Goal: Task Accomplishment & Management: Use online tool/utility

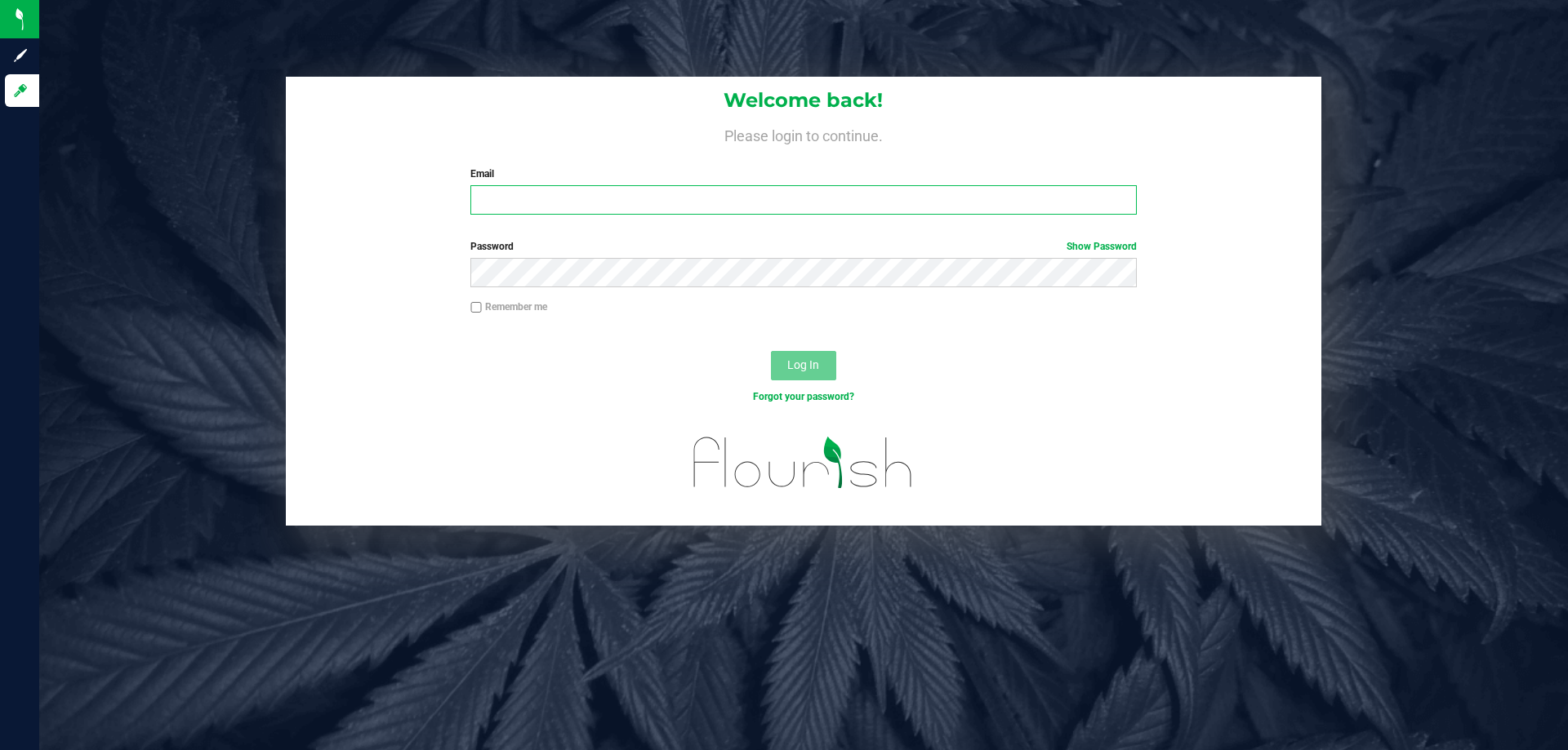
click at [518, 209] on input "Email" at bounding box center [802, 200] width 665 height 30
type input "[EMAIL_ADDRESS][DOMAIN_NAME]"
click at [771, 351] on button "Log In" at bounding box center [803, 365] width 65 height 30
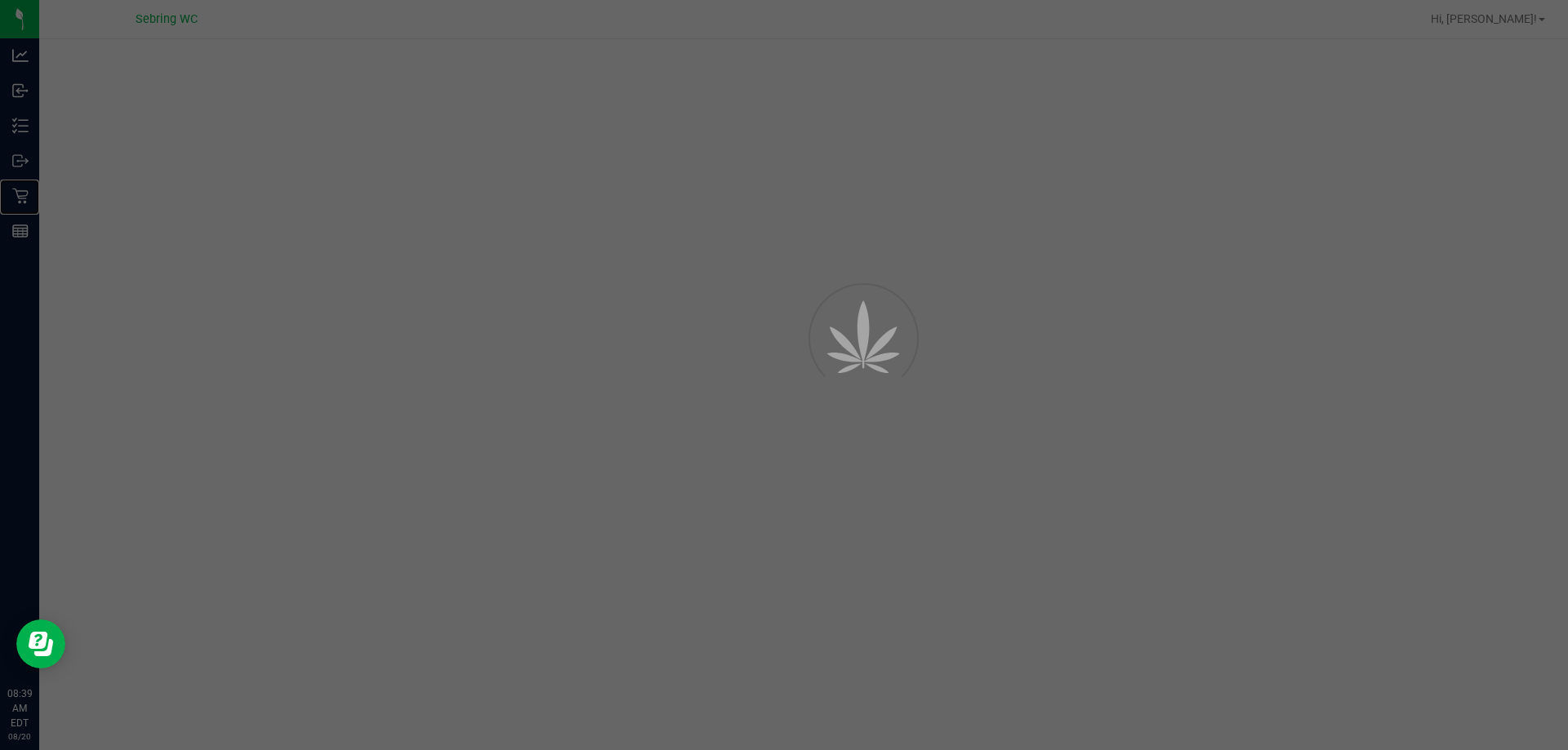
click at [0, 0] on p "Retail" at bounding box center [0, 0] width 0 height 0
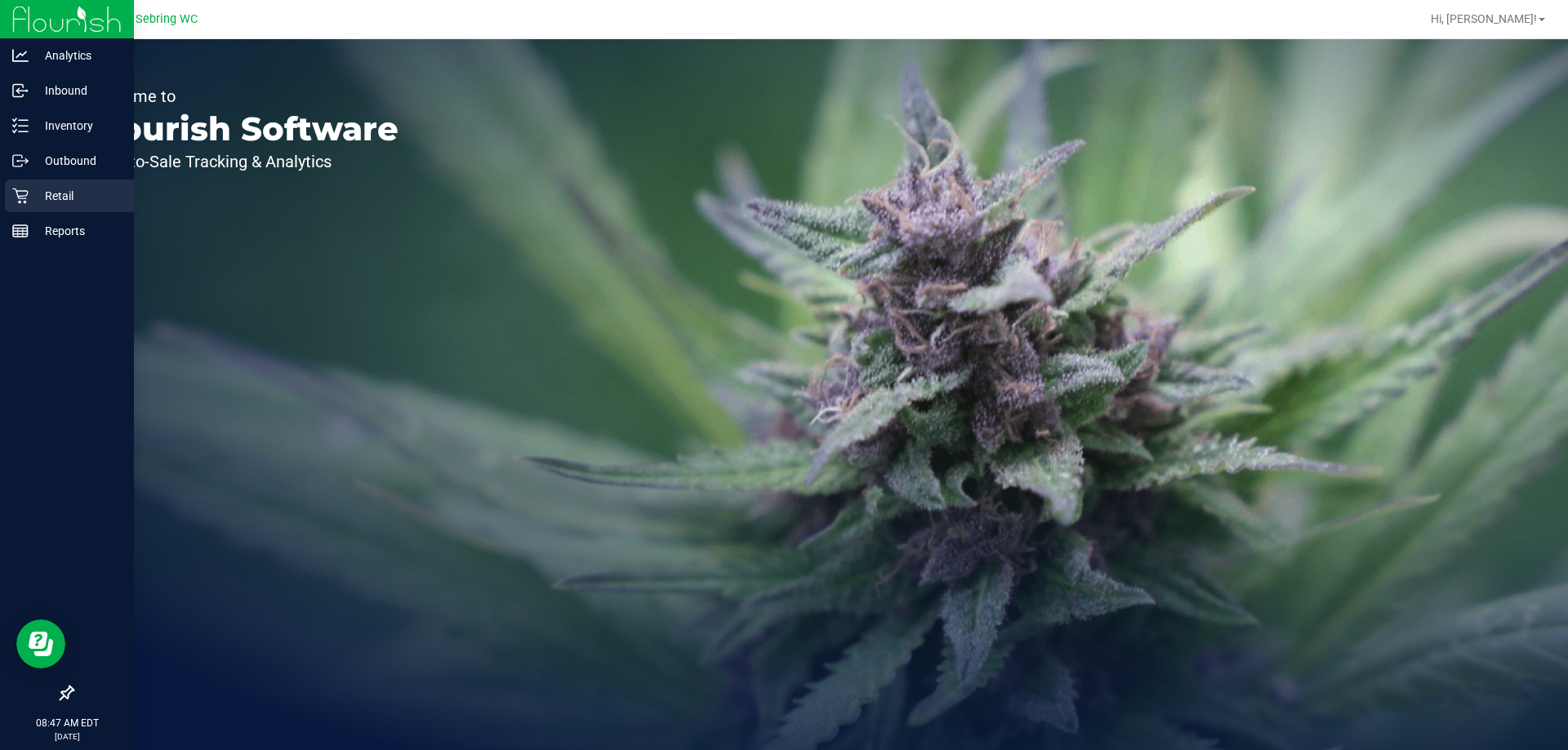
click at [51, 192] on p "Retail" at bounding box center [78, 195] width 98 height 19
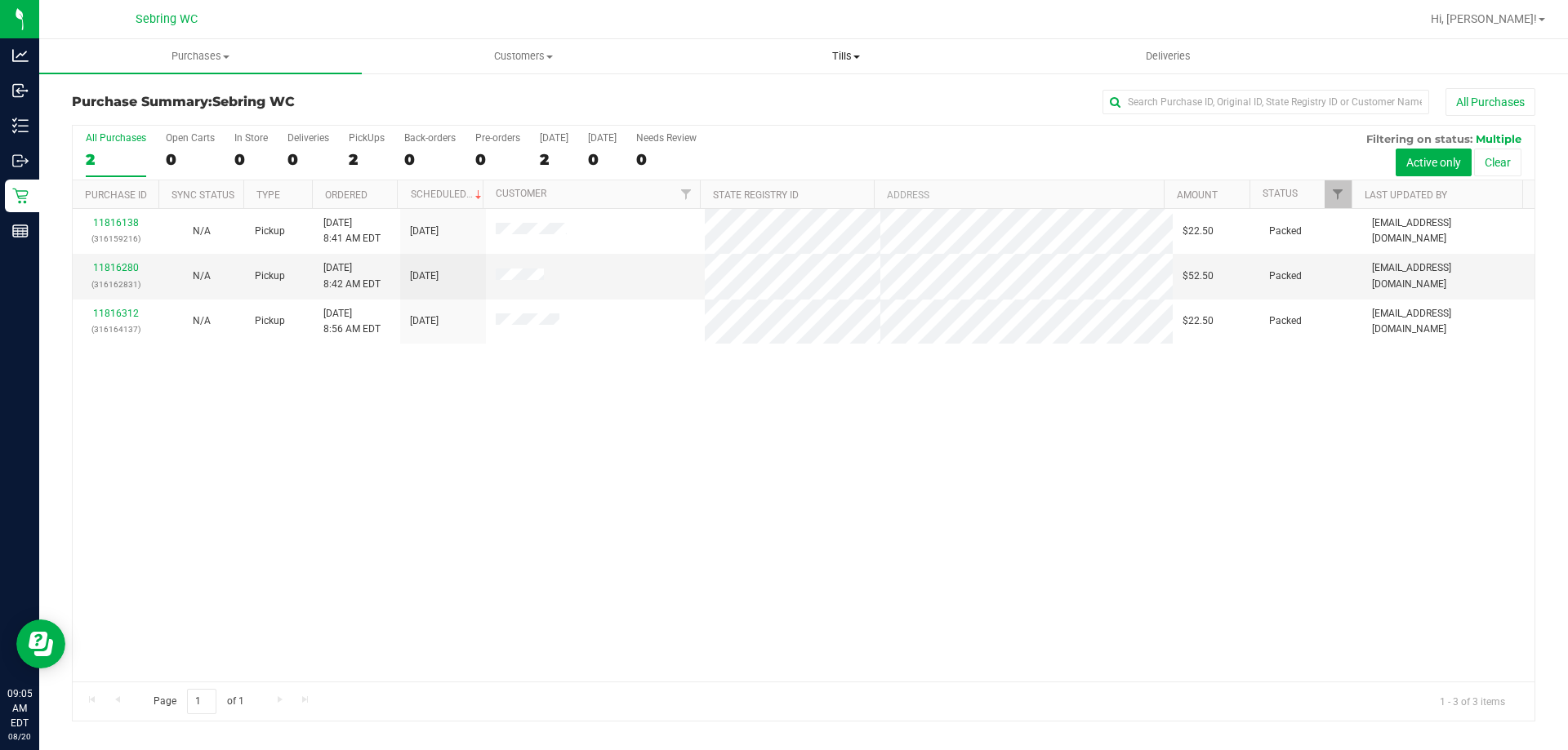
click at [843, 46] on uib-tab-heading "Tills Manage tills Reconcile e-payments" at bounding box center [845, 56] width 321 height 33
click at [750, 96] on span "Manage tills" at bounding box center [739, 99] width 110 height 14
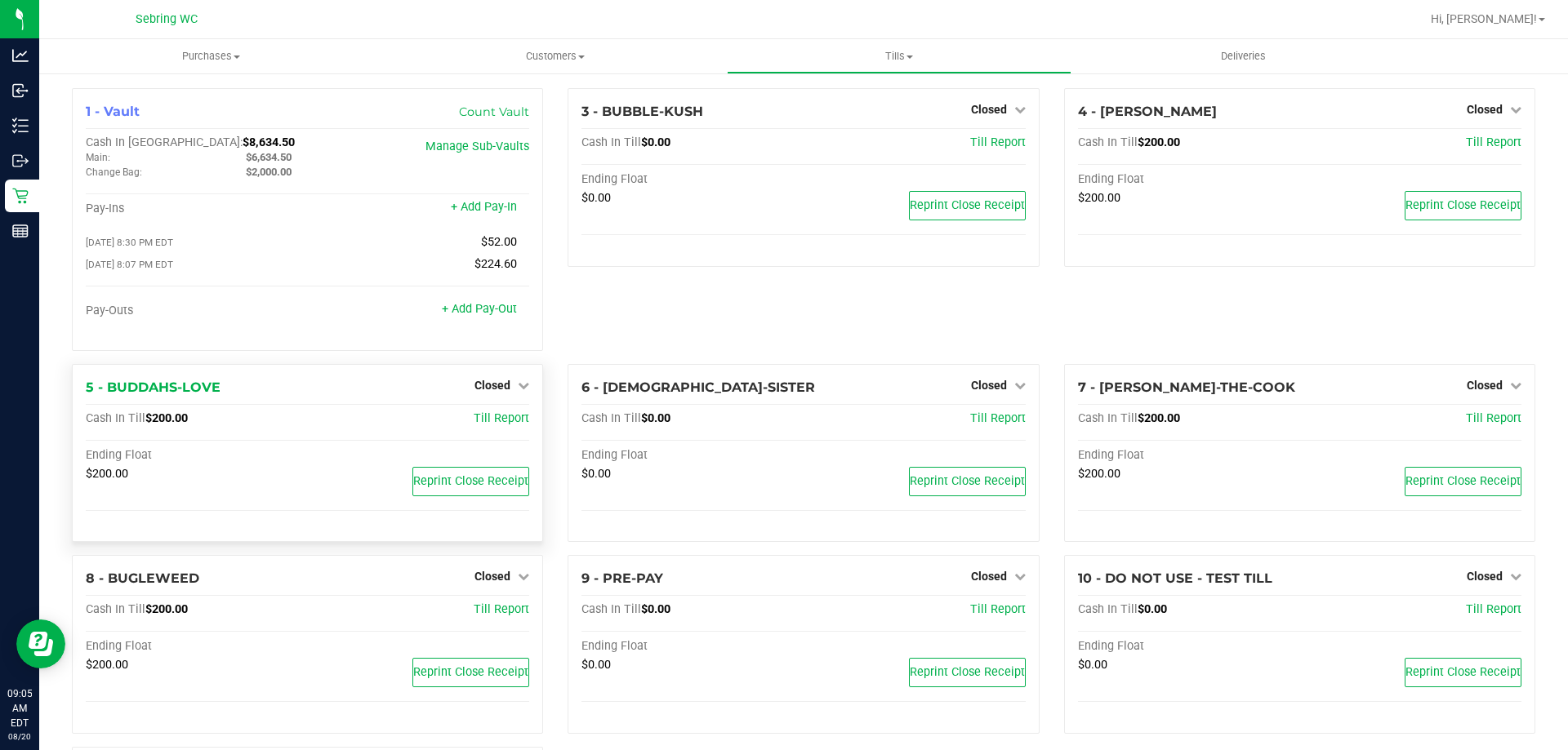
click at [490, 381] on div "Closed" at bounding box center [502, 385] width 55 height 19
click at [494, 385] on span "Closed" at bounding box center [493, 386] width 36 height 13
click at [501, 414] on div "Open Till" at bounding box center [492, 418] width 121 height 20
click at [506, 425] on link "Open Till" at bounding box center [491, 419] width 43 height 13
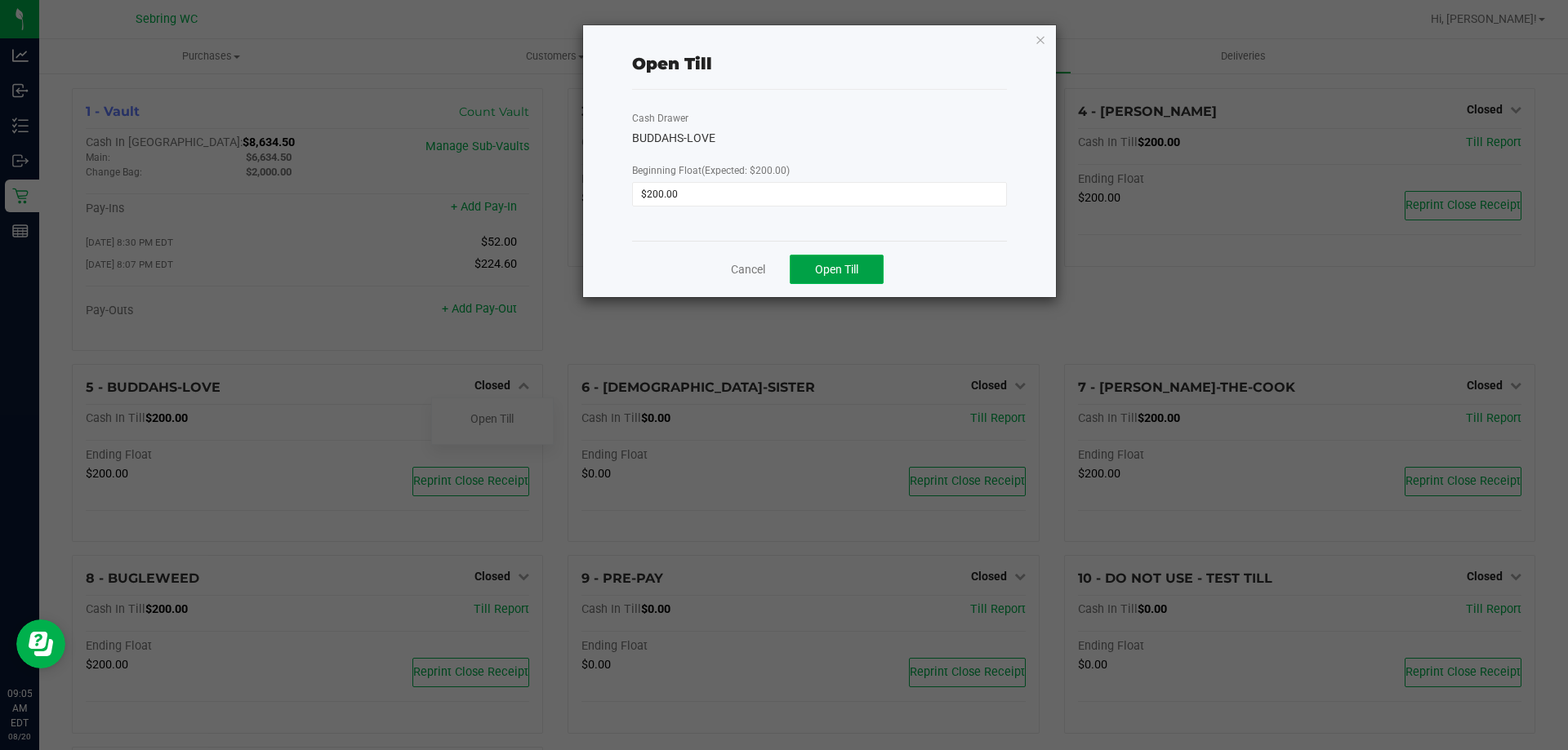
click at [860, 269] on button "Open Till" at bounding box center [837, 269] width 94 height 30
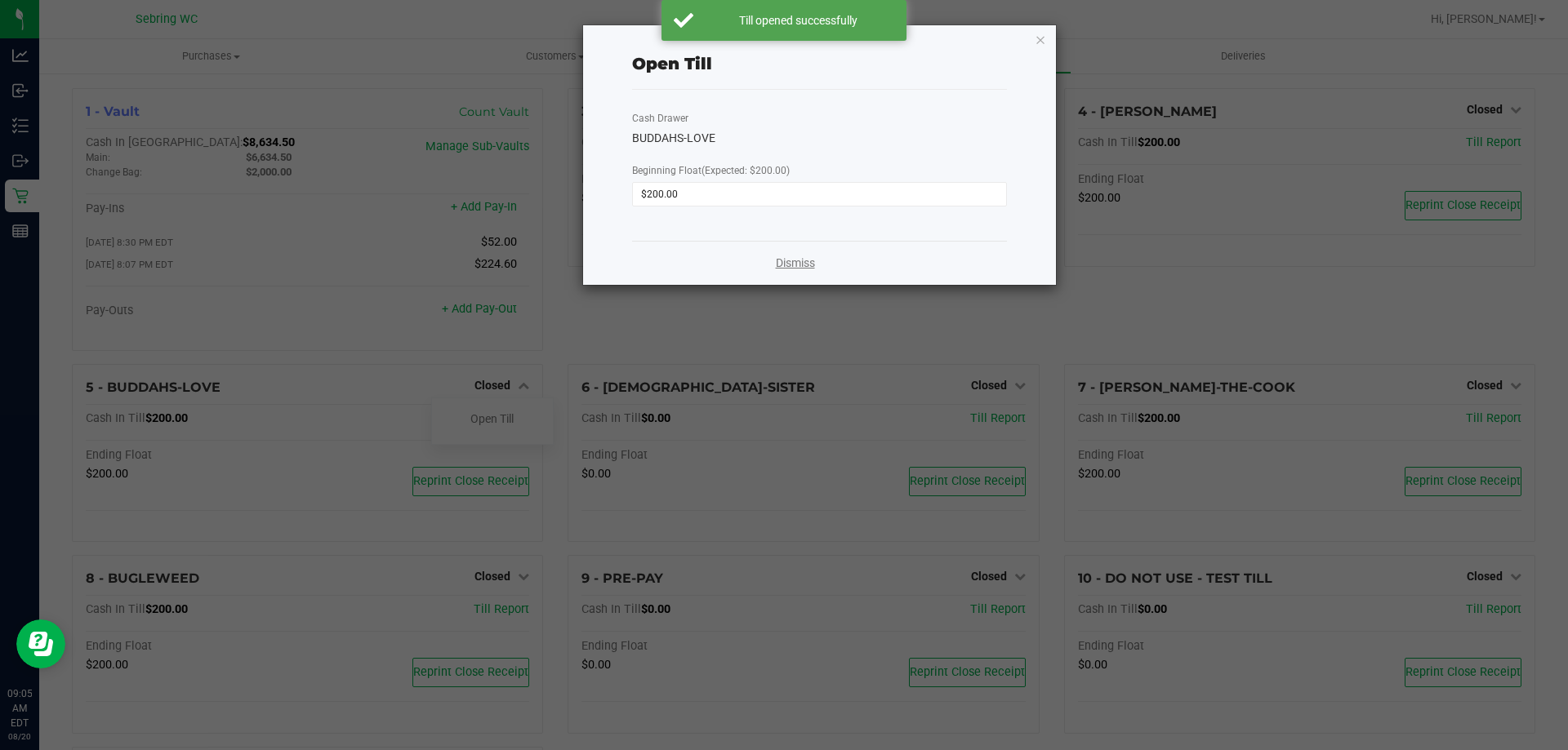
click at [798, 265] on link "Dismiss" at bounding box center [795, 263] width 39 height 17
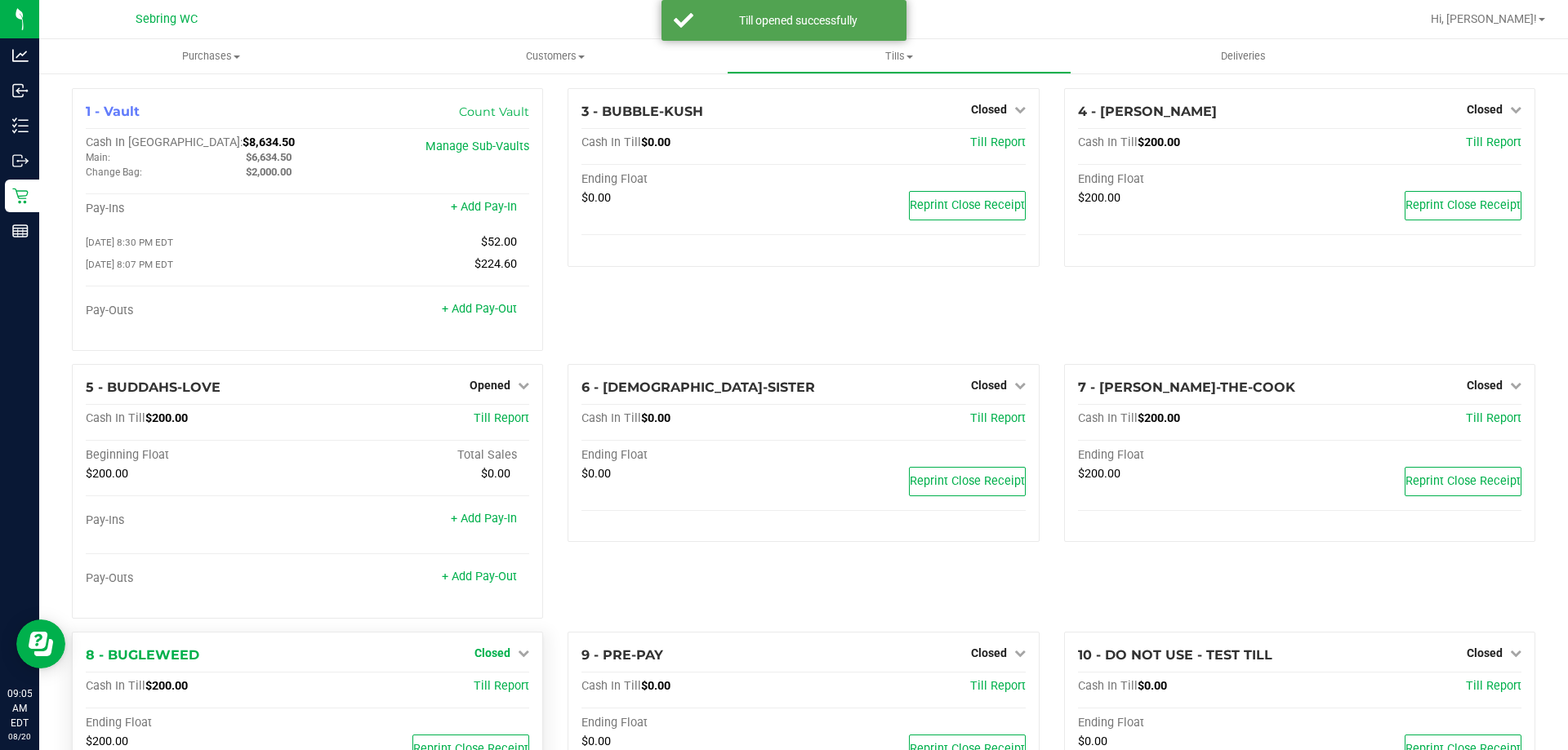
click at [482, 656] on span "Closed" at bounding box center [493, 653] width 36 height 13
click at [482, 692] on link "Open Till" at bounding box center [491, 687] width 43 height 13
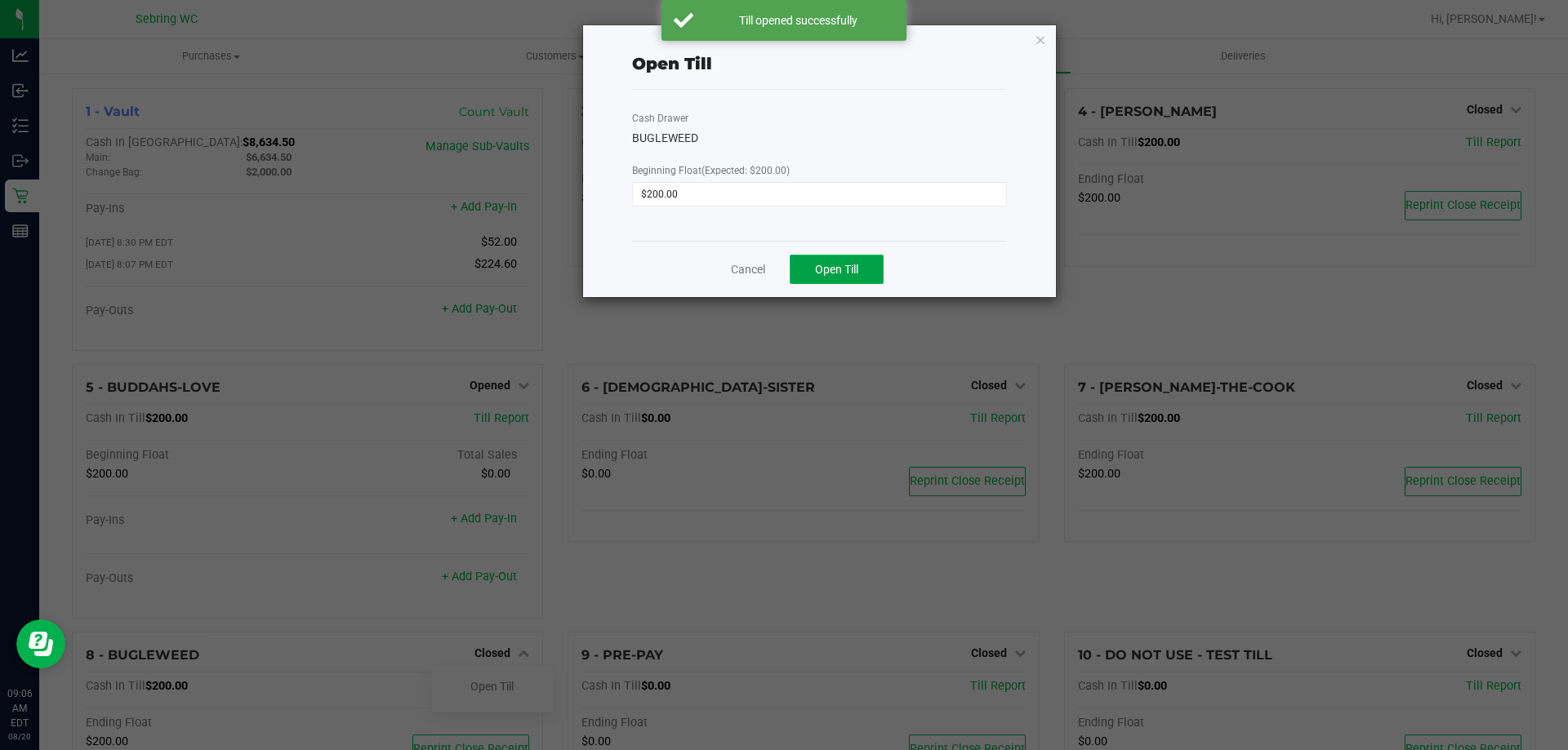
click at [834, 275] on span "Open Till" at bounding box center [836, 270] width 43 height 13
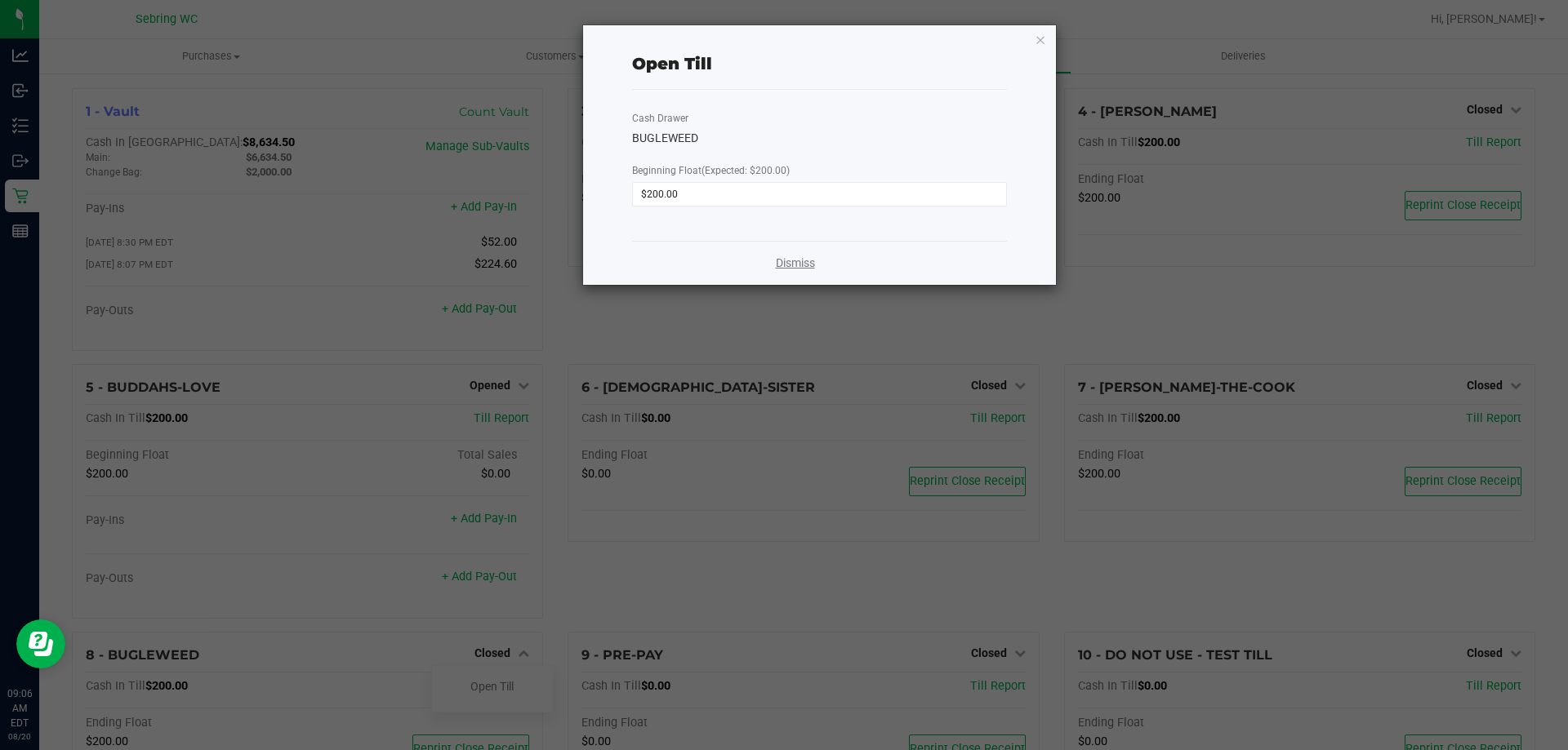
click at [787, 270] on link "Dismiss" at bounding box center [795, 263] width 39 height 17
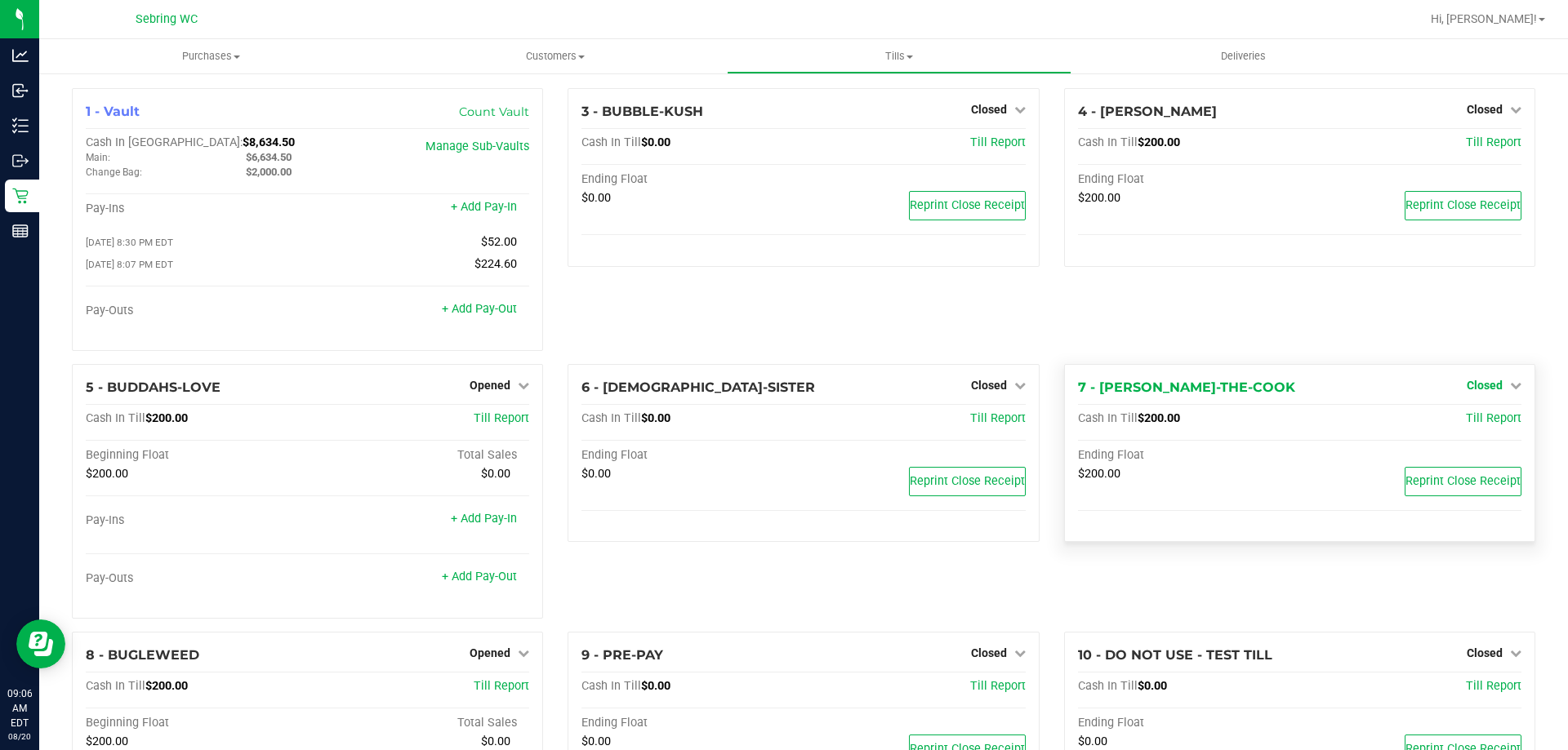
click at [1482, 391] on span "Closed" at bounding box center [1485, 386] width 36 height 13
click at [1474, 414] on div "Open Till" at bounding box center [1484, 418] width 121 height 20
click at [1471, 423] on link "Open Till" at bounding box center [1484, 419] width 43 height 13
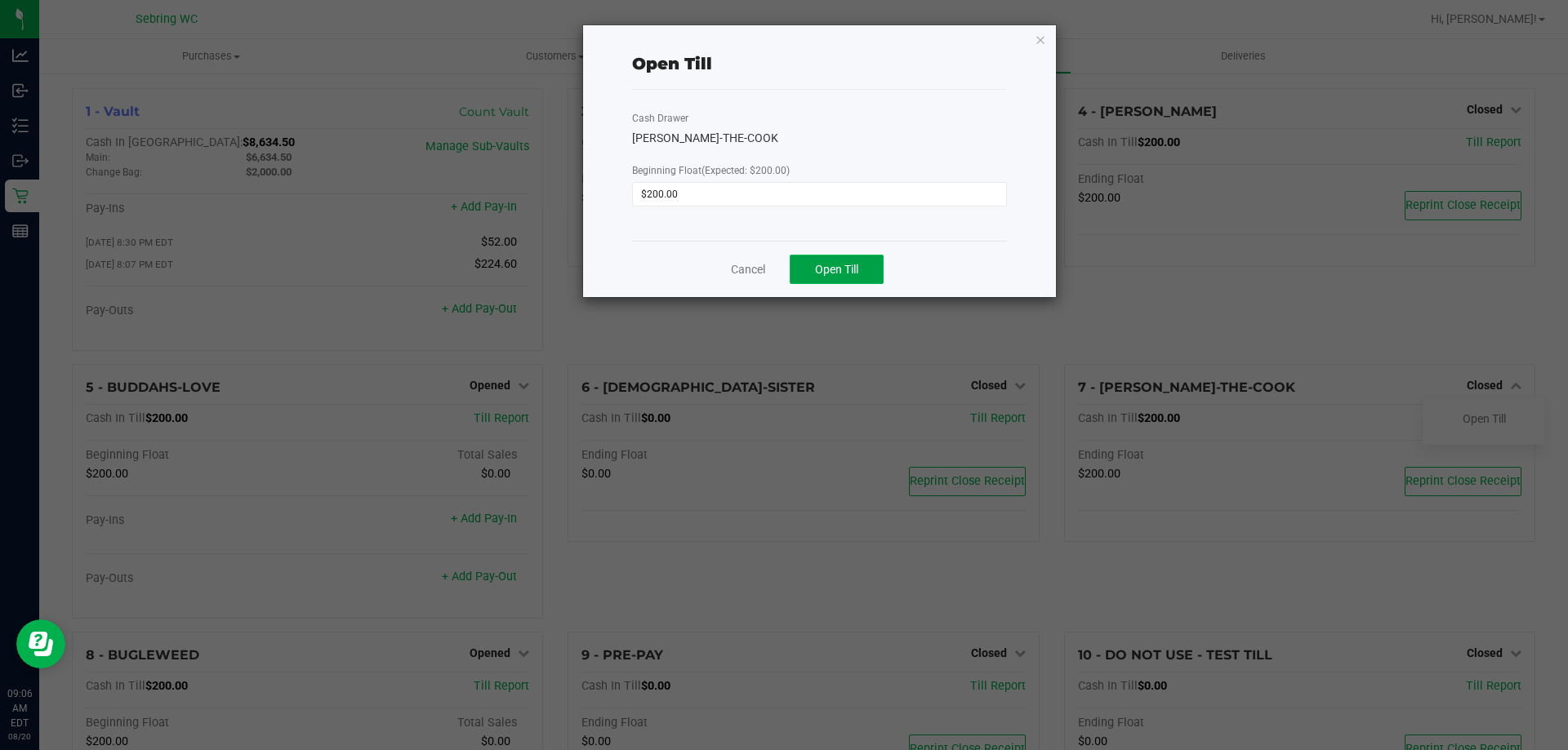
click at [854, 280] on button "Open Till" at bounding box center [837, 269] width 94 height 30
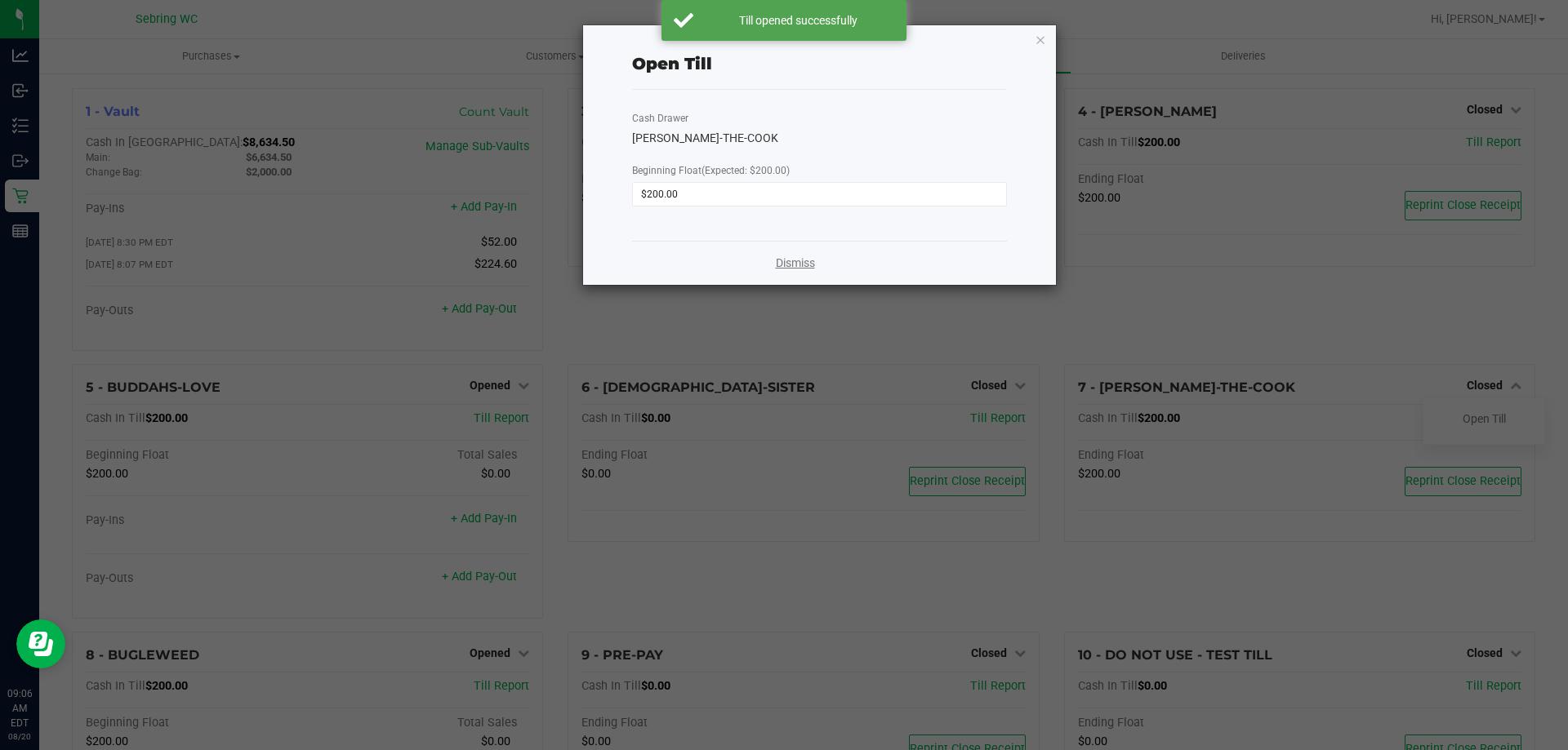
click at [808, 267] on link "Dismiss" at bounding box center [795, 263] width 39 height 17
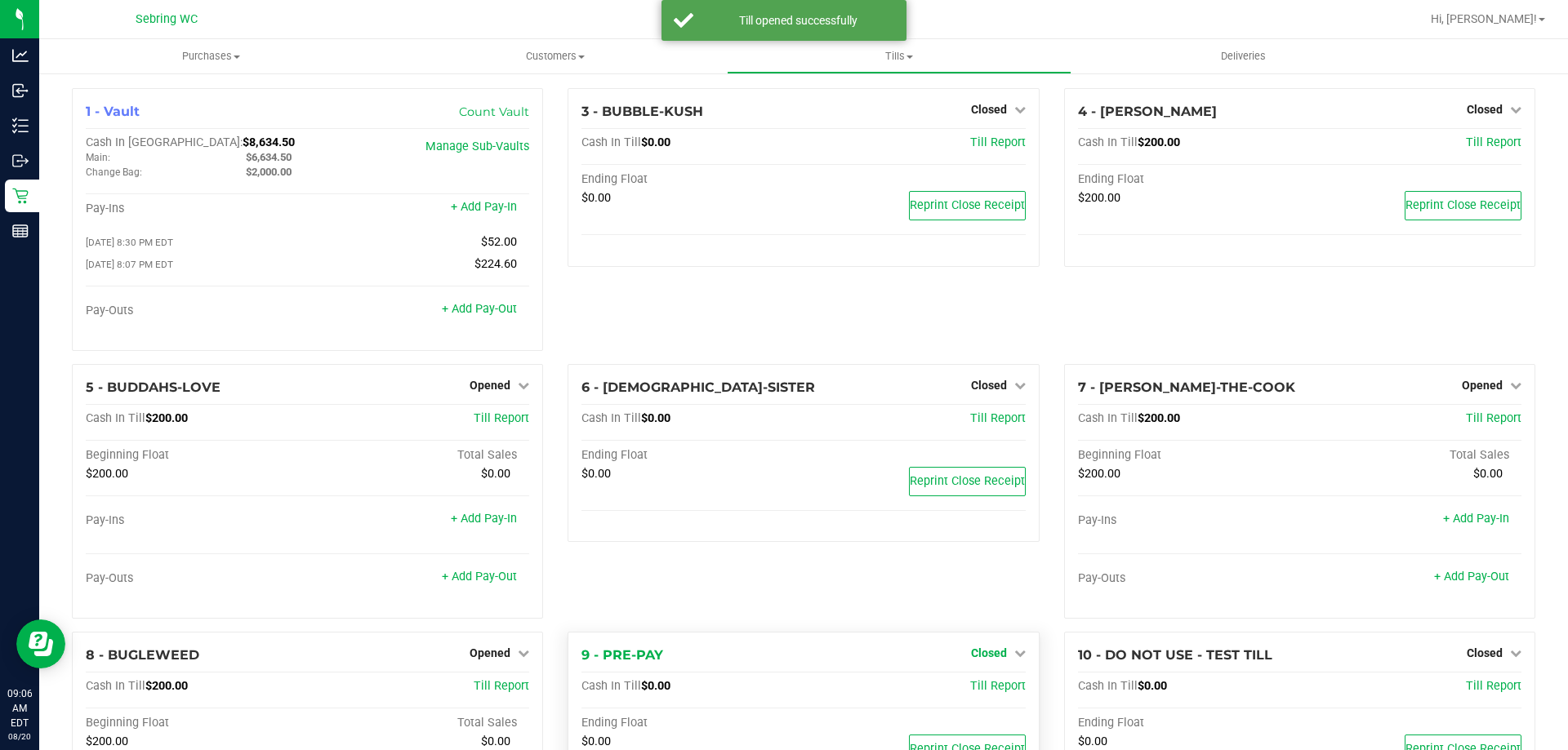
click at [989, 659] on span "Closed" at bounding box center [989, 653] width 36 height 13
click at [989, 691] on link "Open Till" at bounding box center [988, 687] width 43 height 13
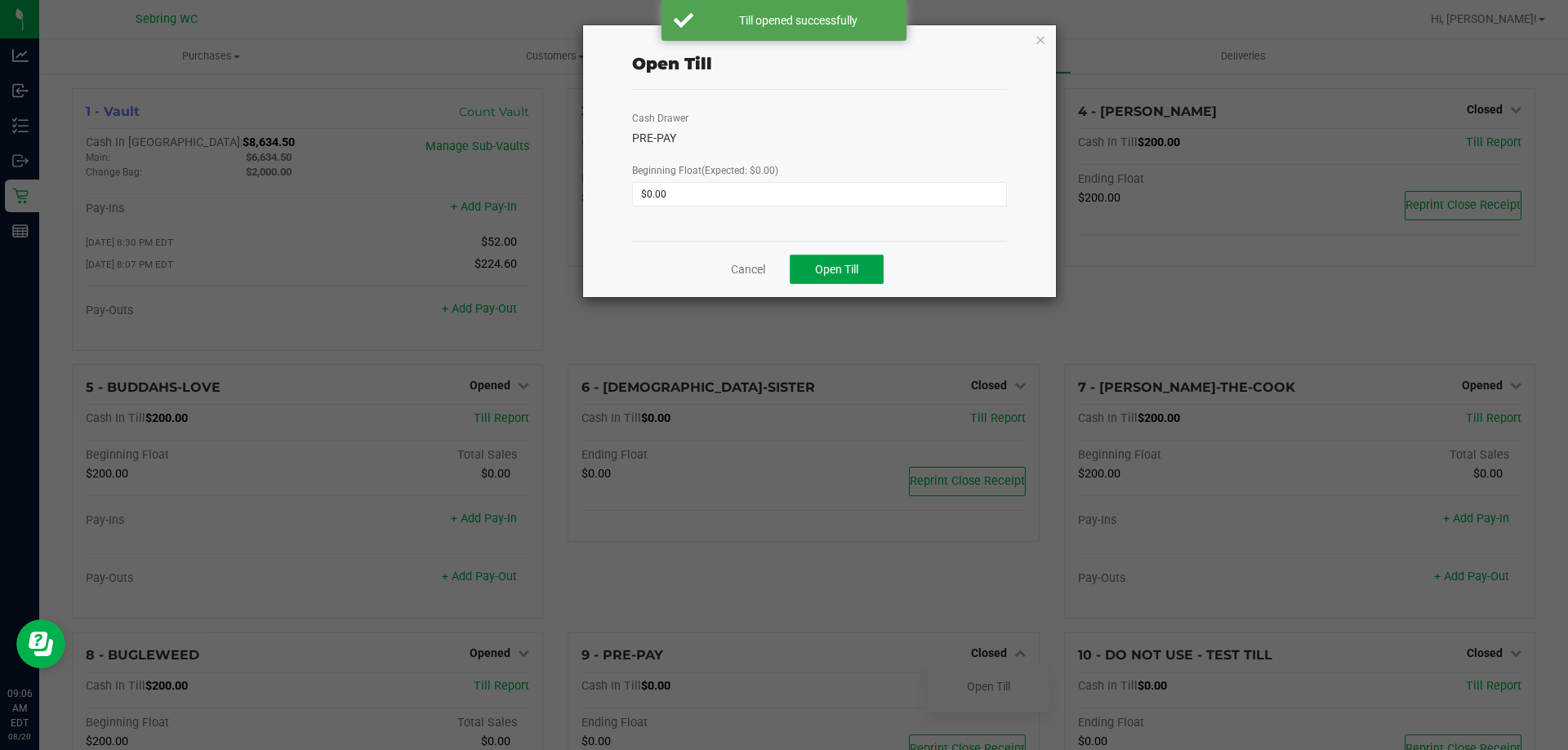
click at [858, 275] on span "Open Till" at bounding box center [836, 270] width 43 height 13
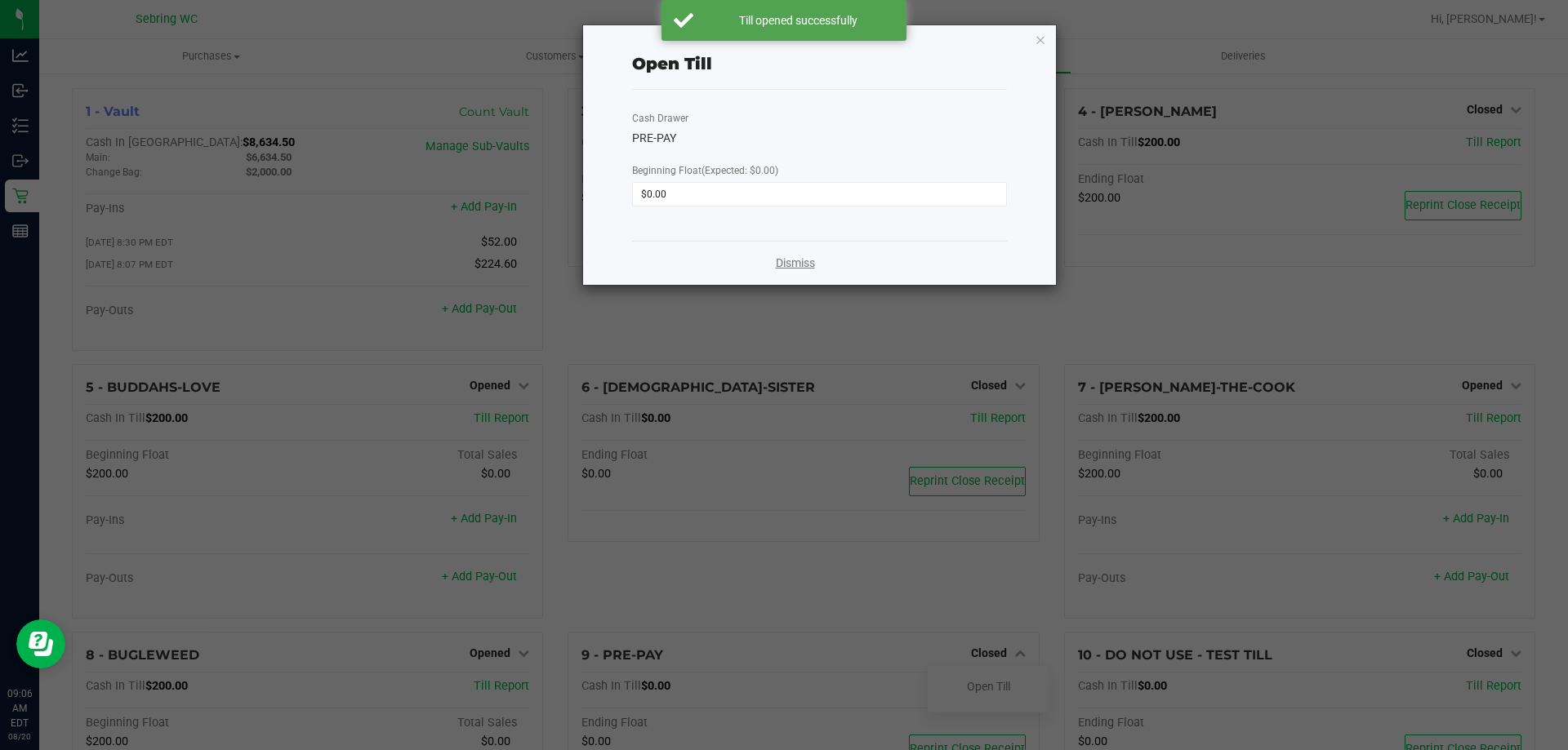
click at [795, 268] on link "Dismiss" at bounding box center [795, 263] width 39 height 17
